Goal: Information Seeking & Learning: Find specific page/section

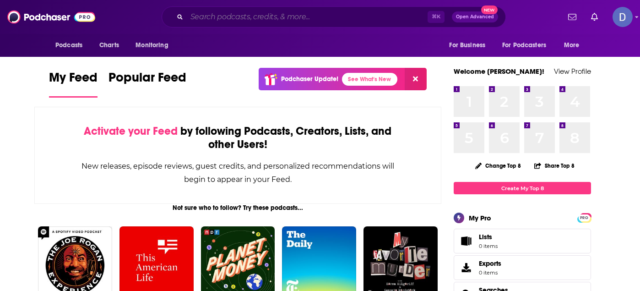
click at [209, 16] on input "Search podcasts, credits, & more..." at bounding box center [307, 17] width 241 height 15
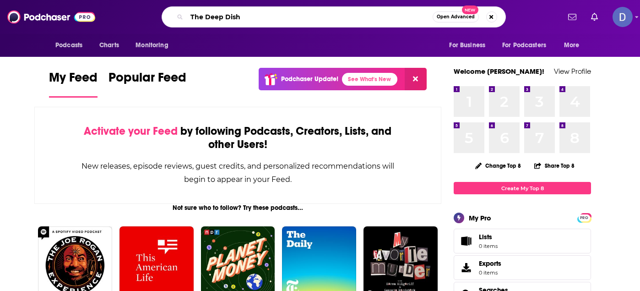
type input "The Deep Dish"
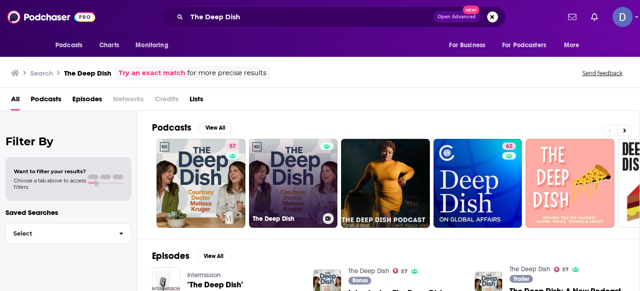
click at [304, 196] on link "The Deep Dish" at bounding box center [293, 183] width 89 height 89
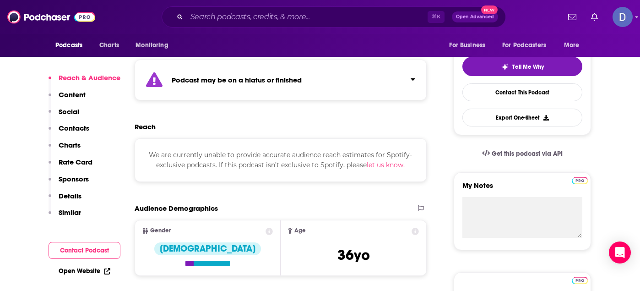
scroll to position [201, 0]
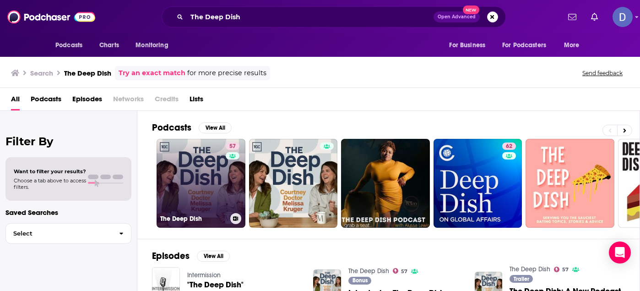
click at [185, 168] on link "57 The Deep Dish" at bounding box center [201, 183] width 89 height 89
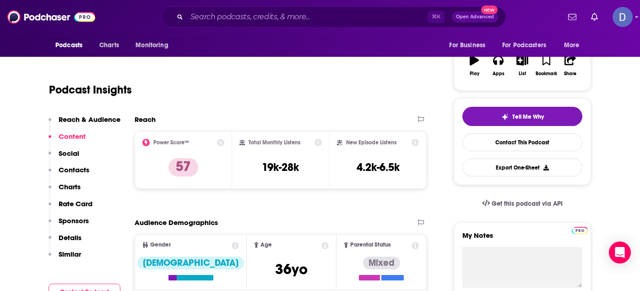
scroll to position [147, 0]
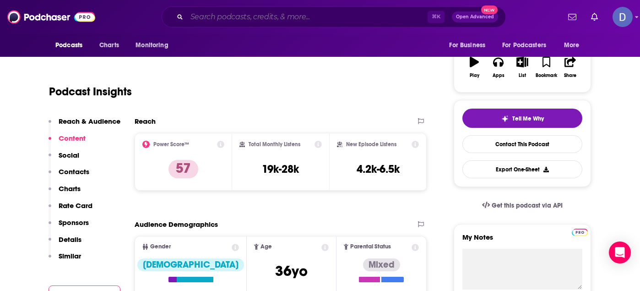
click at [208, 18] on input "Search podcasts, credits, & more..." at bounding box center [307, 17] width 241 height 15
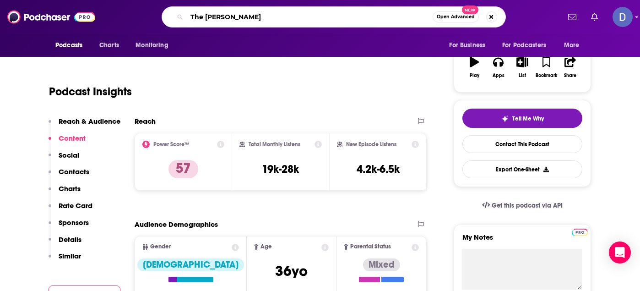
type input "The [PERSON_NAME] Show"
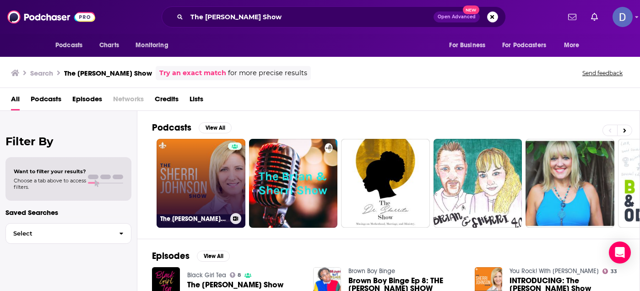
click at [189, 170] on link "The [PERSON_NAME] Show" at bounding box center [201, 183] width 89 height 89
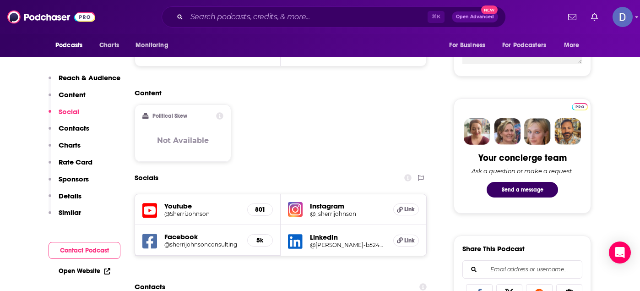
scroll to position [374, 0]
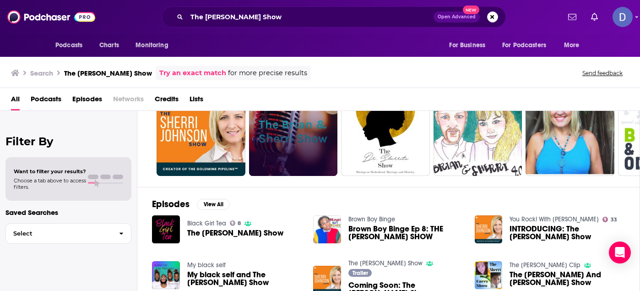
scroll to position [50, 0]
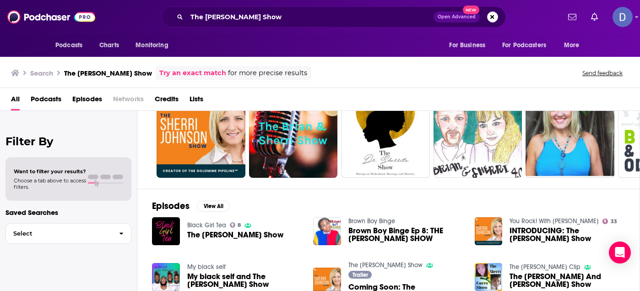
click at [215, 232] on span "The [PERSON_NAME] Show" at bounding box center [235, 235] width 96 height 8
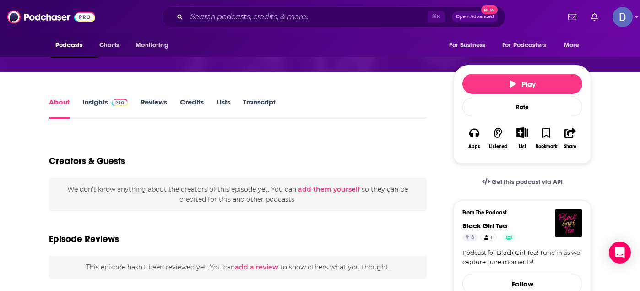
scroll to position [104, 0]
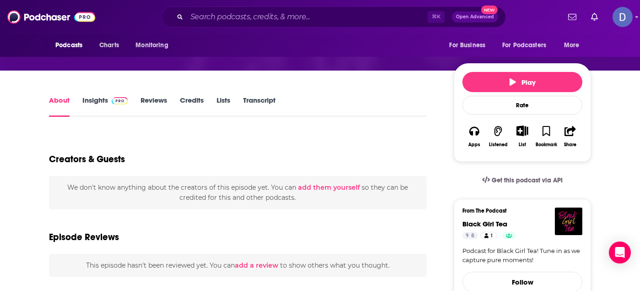
click at [97, 98] on link "Insights" at bounding box center [104, 106] width 45 height 21
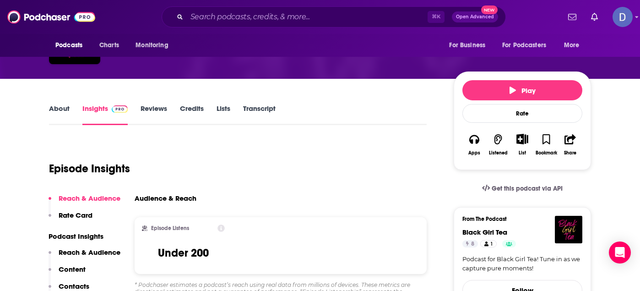
scroll to position [95, 0]
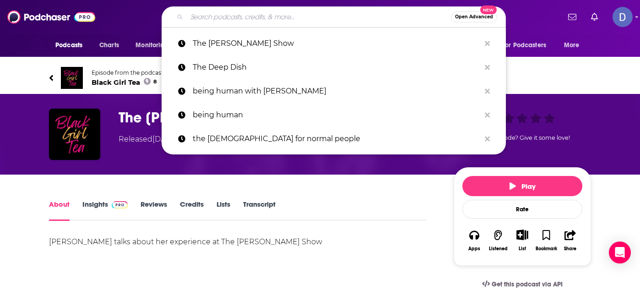
click at [201, 17] on input "Search podcasts, credits, & more..." at bounding box center [319, 17] width 264 height 15
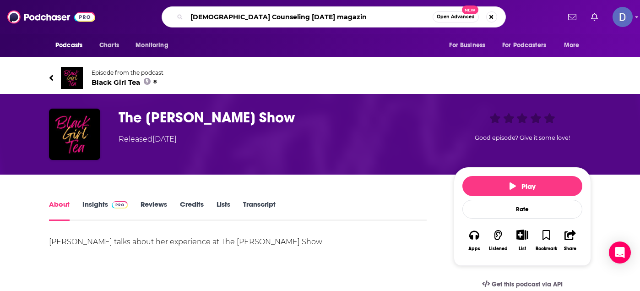
type input "[DEMOGRAPHIC_DATA] Counseling [DATE] magazine"
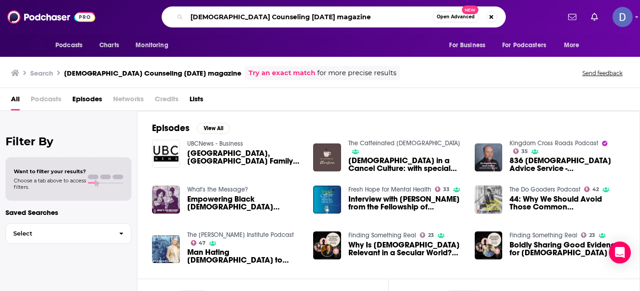
click at [324, 18] on input "[DEMOGRAPHIC_DATA] Counseling [DATE] magazine" at bounding box center [310, 17] width 246 height 15
type input "C"
type input "link2us magazine"
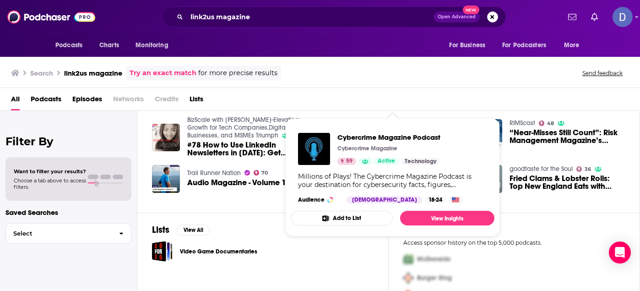
scroll to position [196, 0]
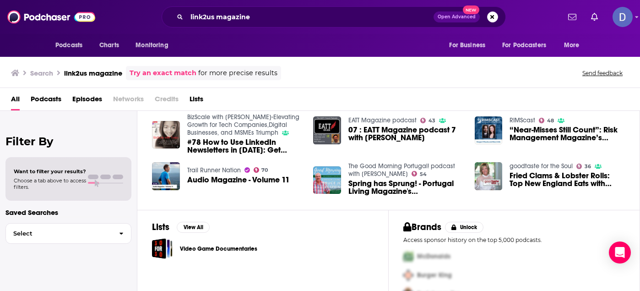
click at [380, 68] on div "Search link2us magazine Try an exact match for more precise results Send feedba…" at bounding box center [318, 73] width 614 height 14
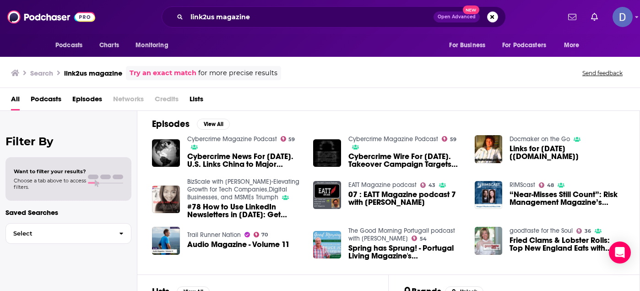
scroll to position [0, 0]
